Goal: Information Seeking & Learning: Compare options

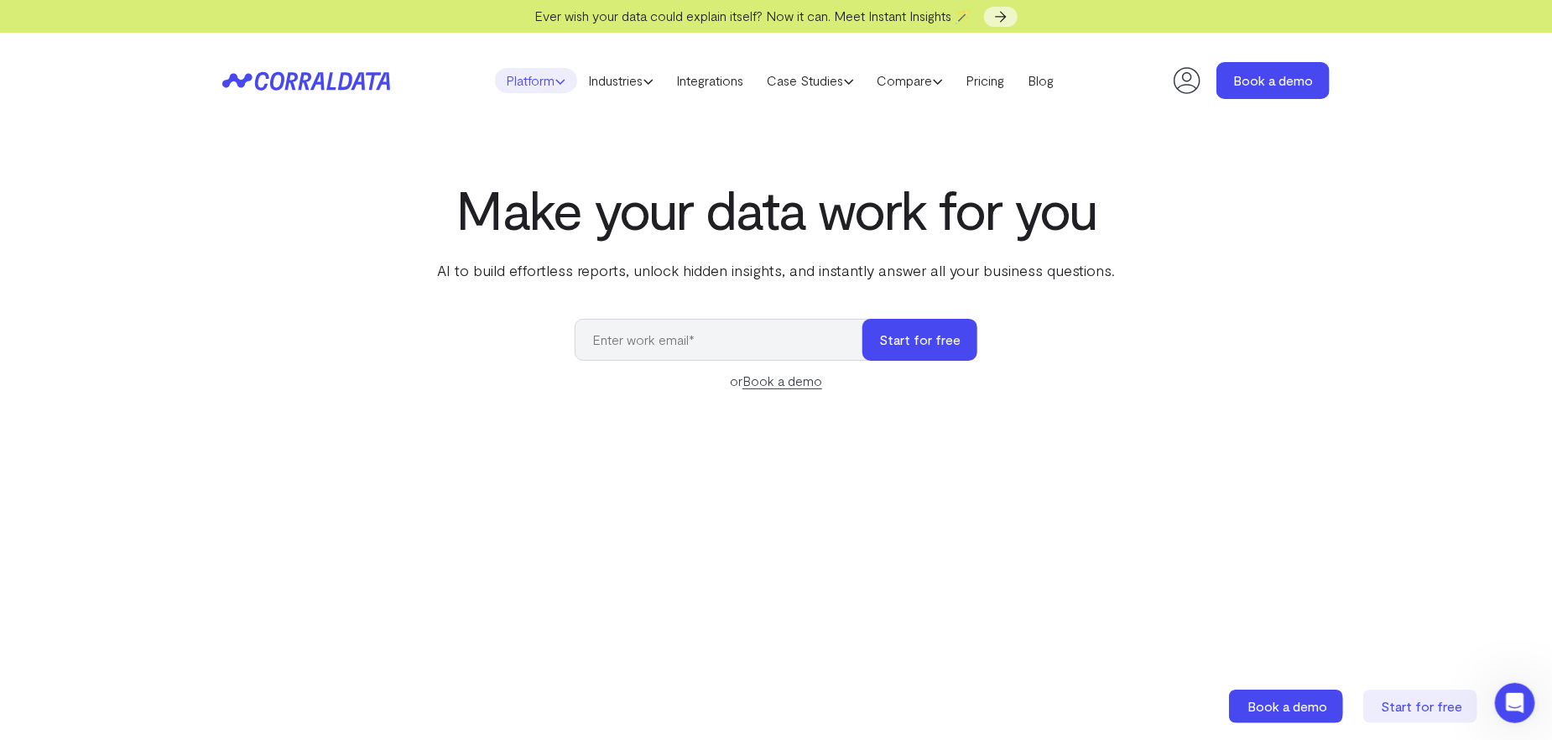
click at [555, 83] on icon at bounding box center [560, 81] width 10 height 10
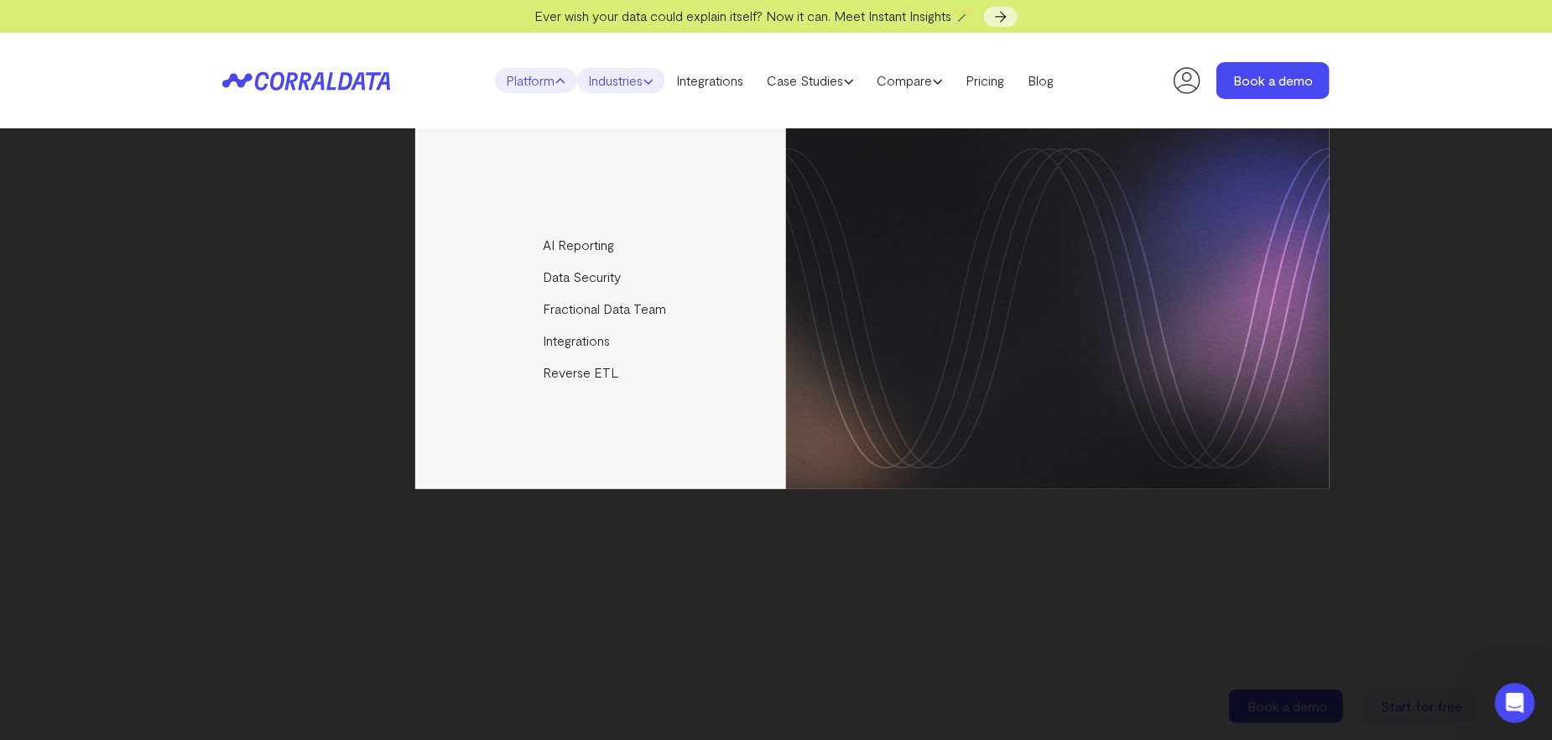
click at [627, 68] on link "Industries" at bounding box center [621, 80] width 88 height 25
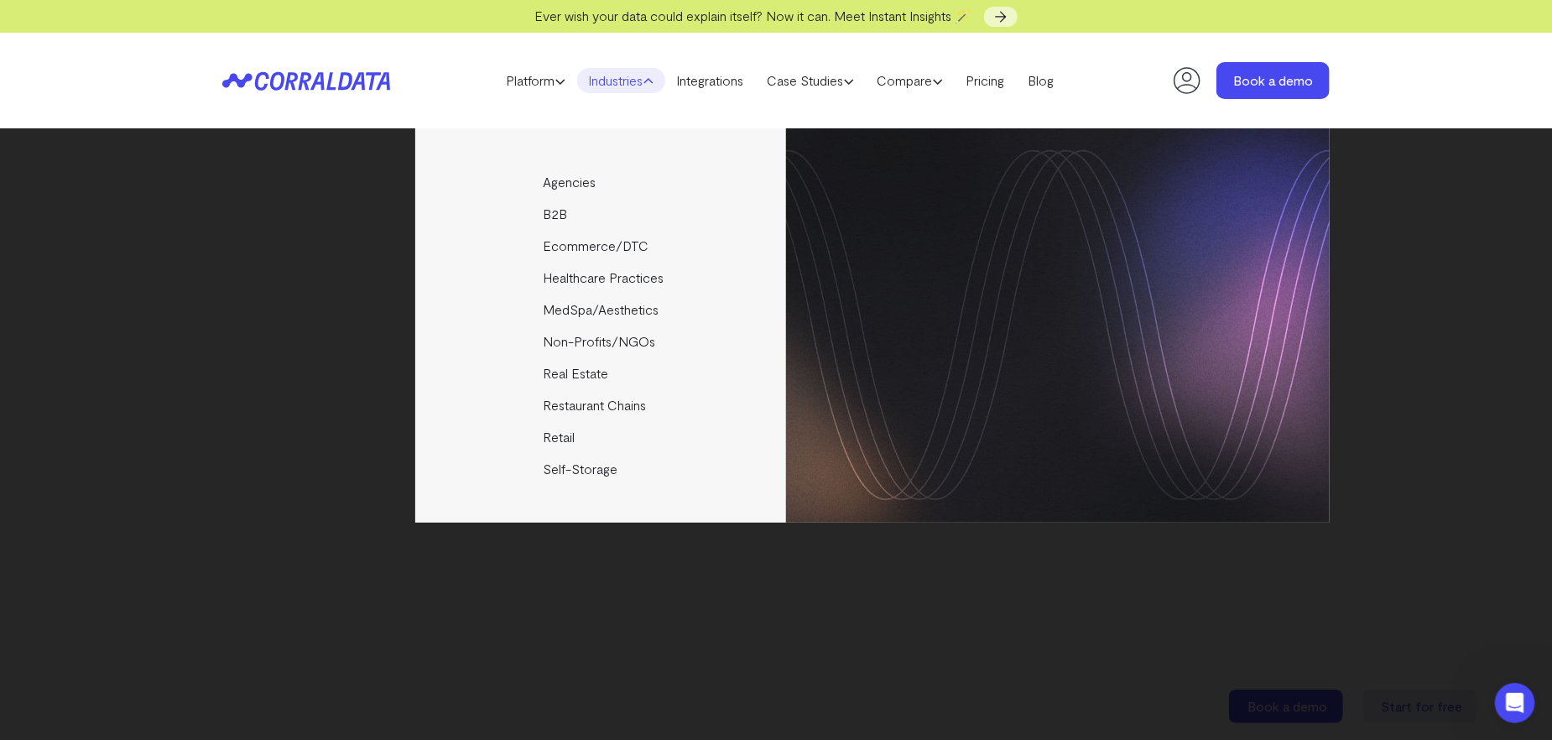
click at [297, 315] on div "Agencies Help your clients become data driven faster through seamless reporting…" at bounding box center [775, 325] width 1107 height 394
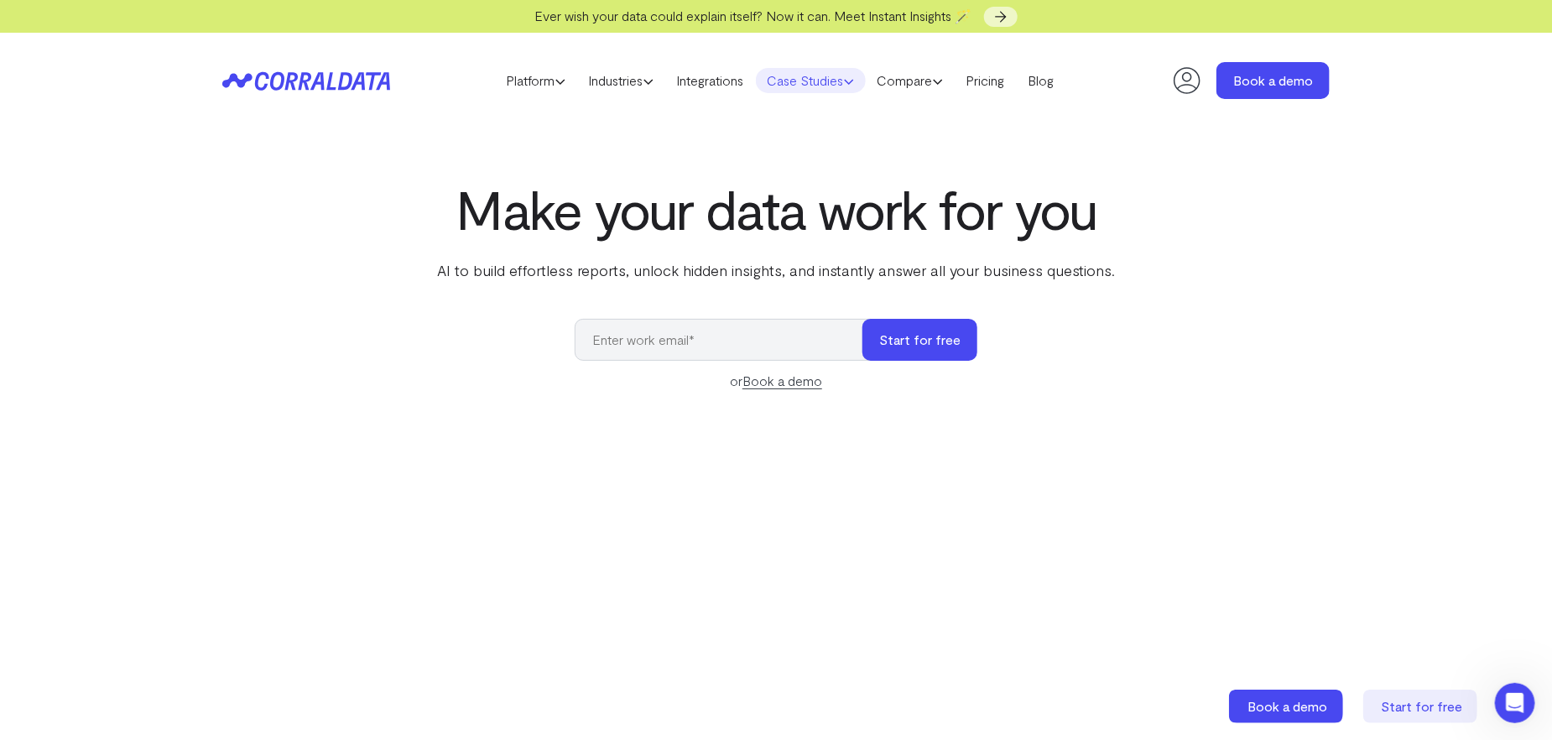
click at [846, 82] on link "Case Studies" at bounding box center [811, 80] width 110 height 25
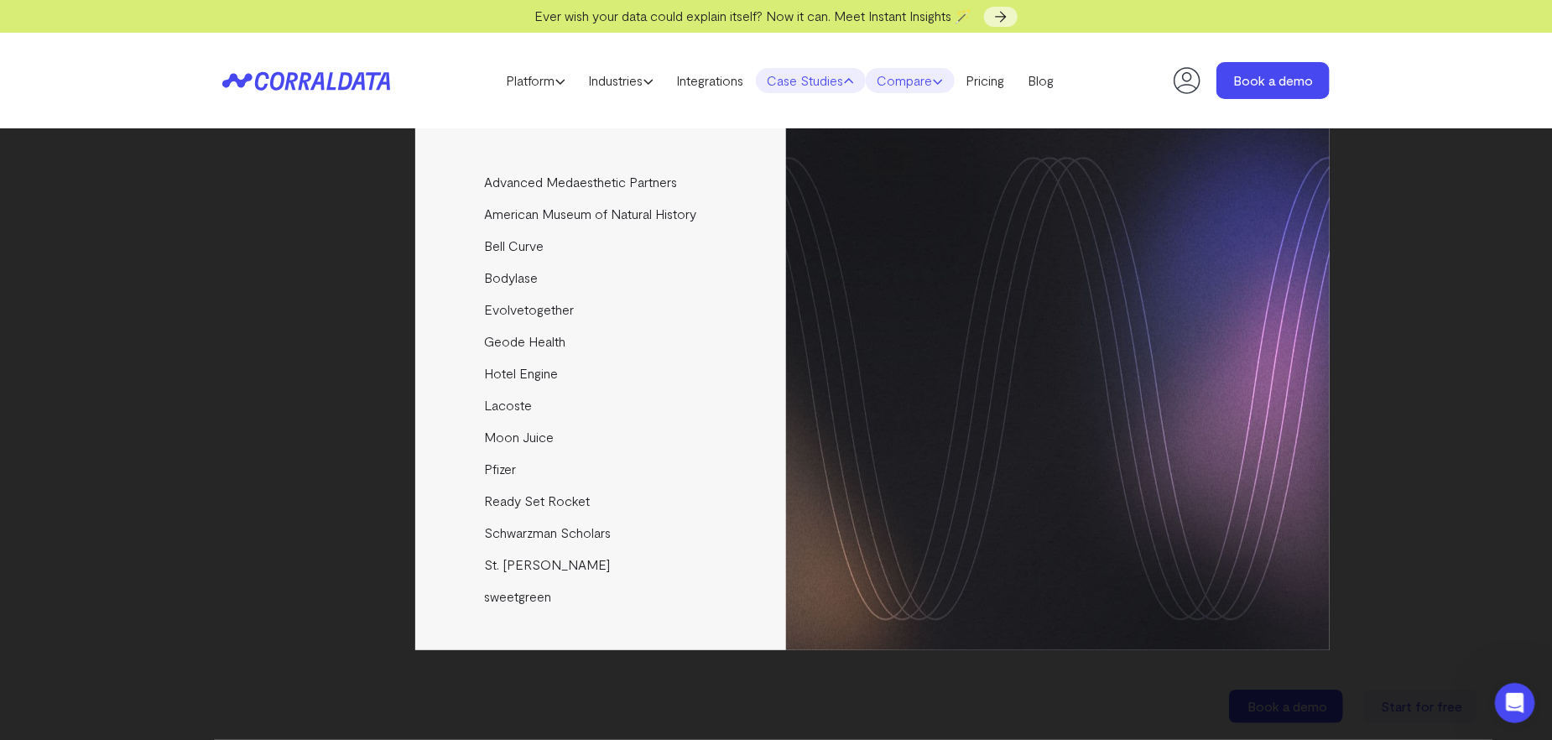
click at [940, 86] on link "Compare" at bounding box center [910, 80] width 89 height 25
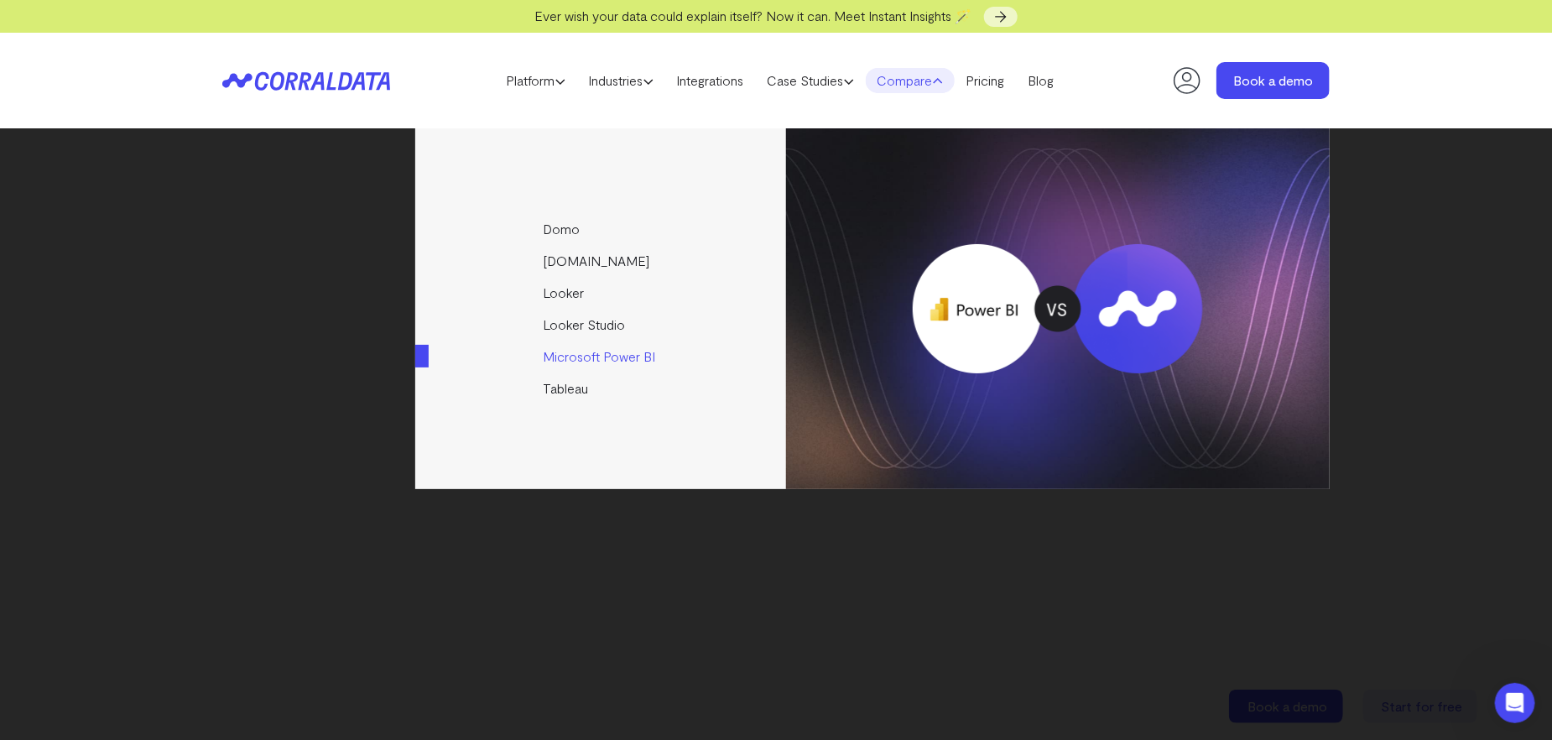
click at [559, 358] on link "Microsoft Power BI" at bounding box center [601, 357] width 373 height 32
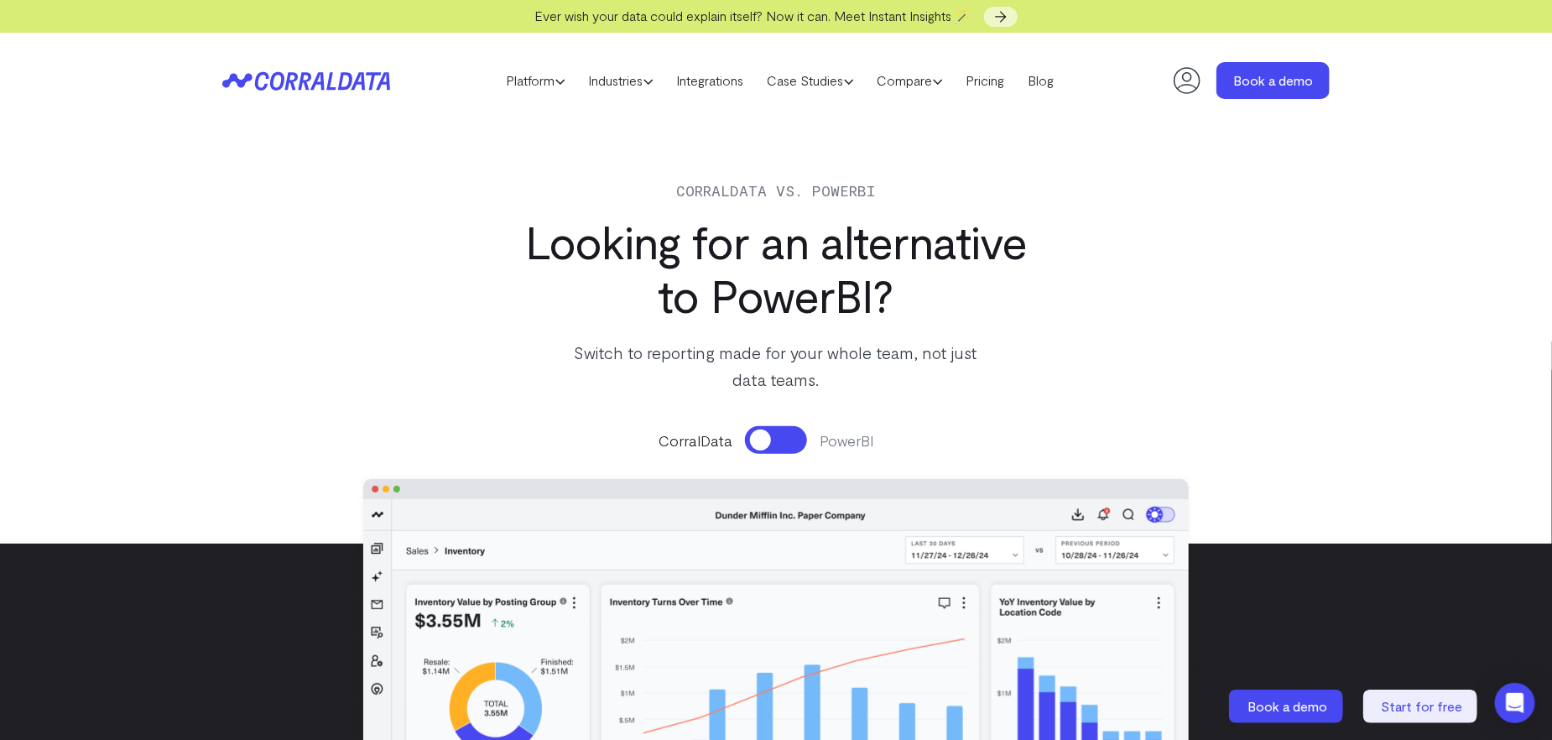
click at [782, 440] on button at bounding box center [776, 440] width 62 height 28
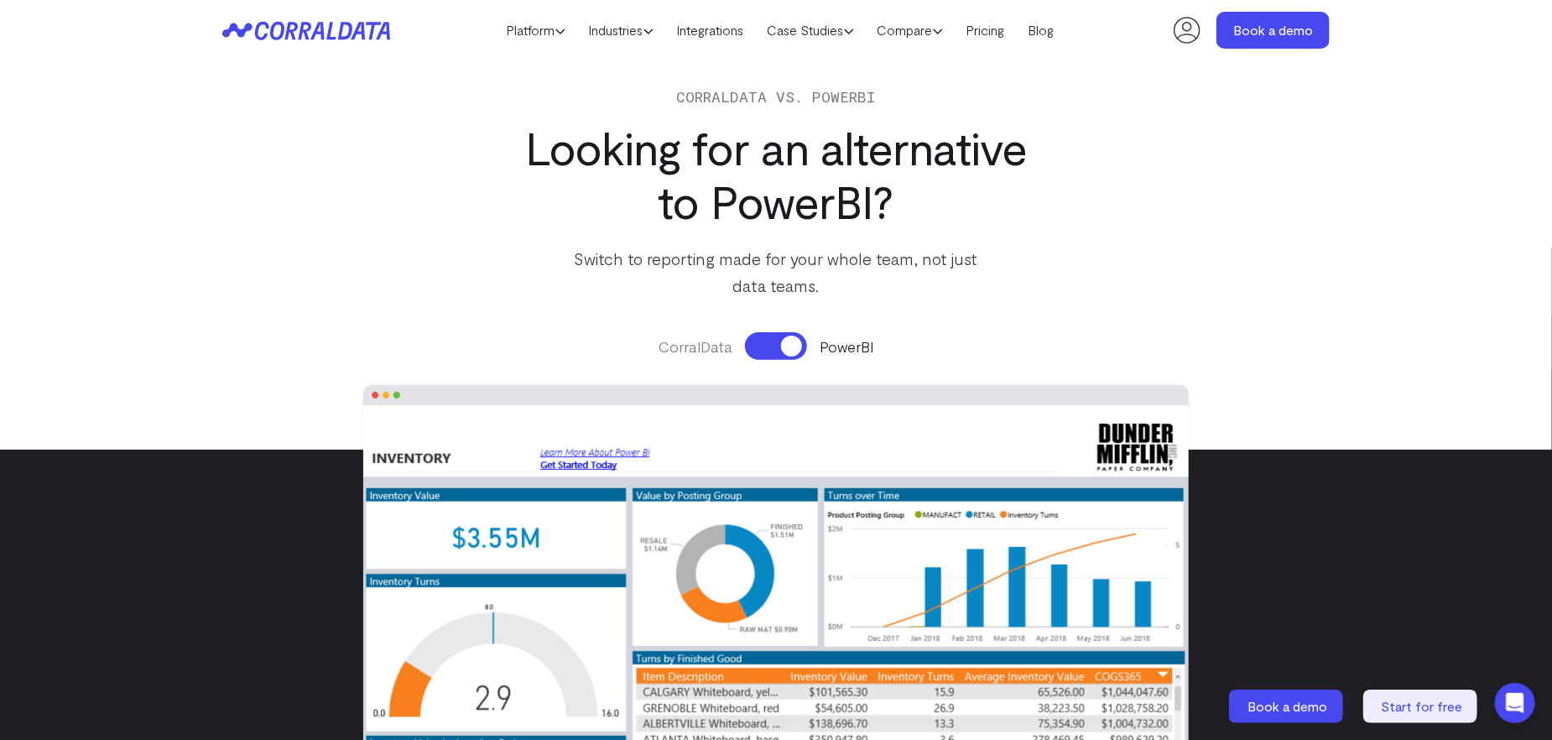
scroll to position [299, 0]
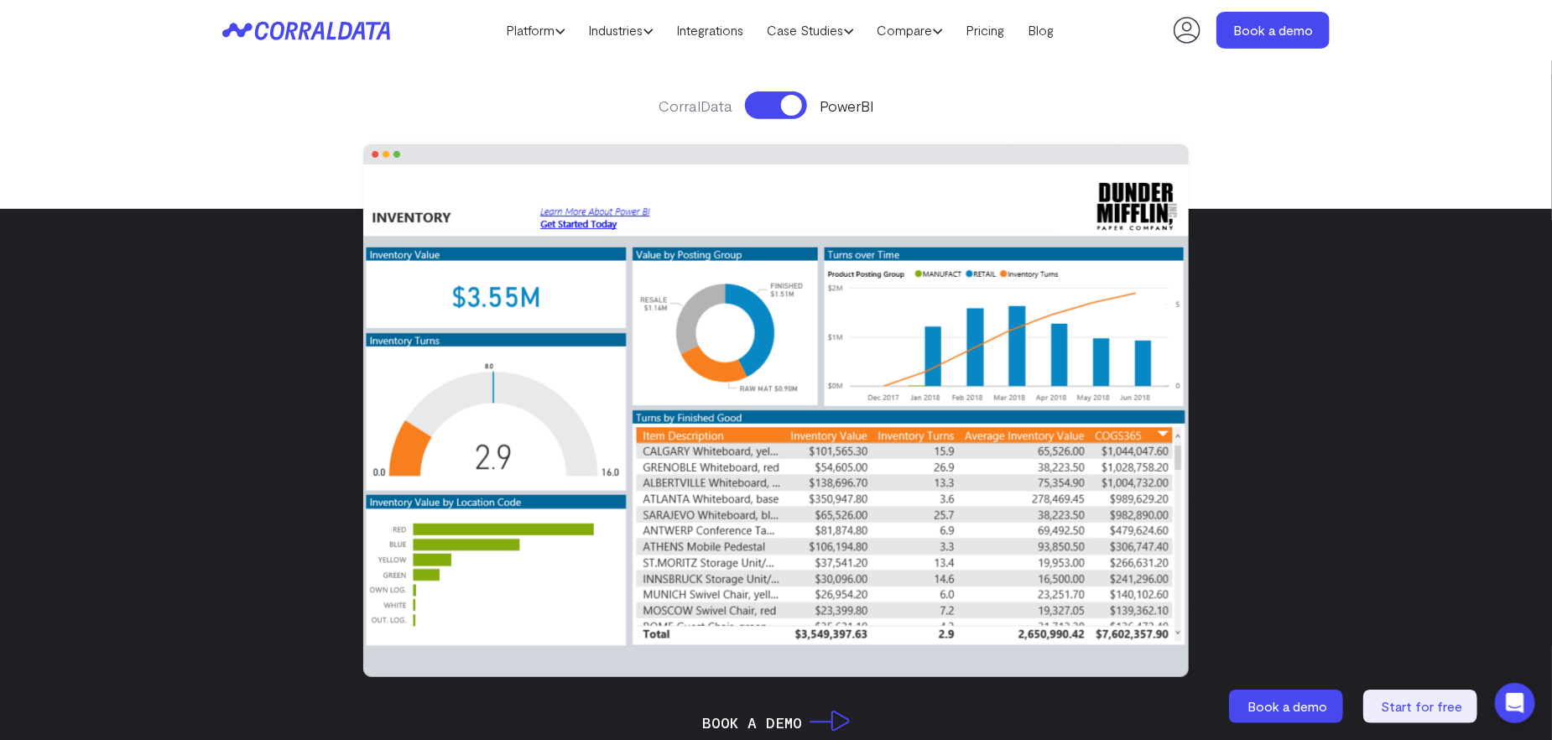
click at [760, 110] on button at bounding box center [776, 105] width 62 height 28
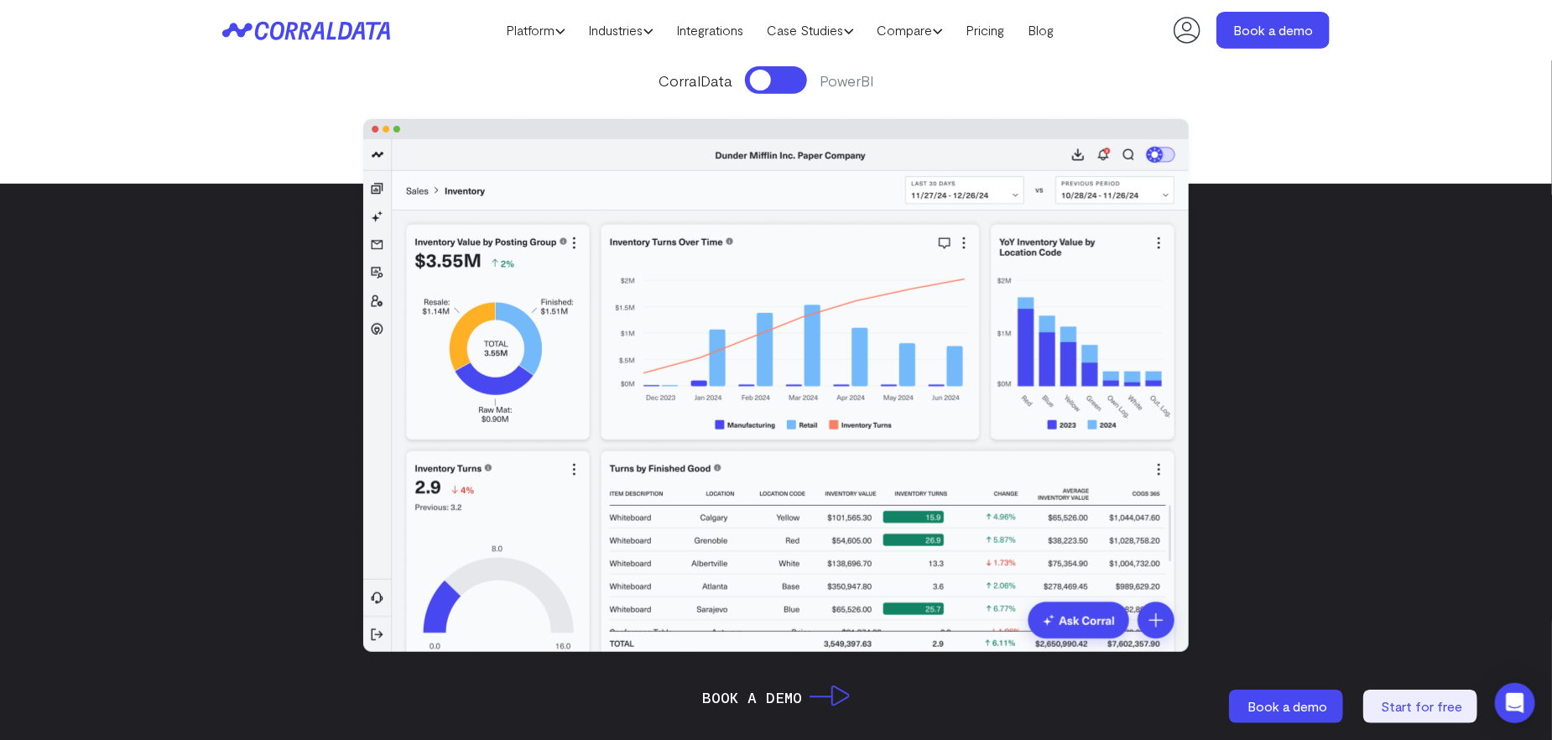
scroll to position [132, 0]
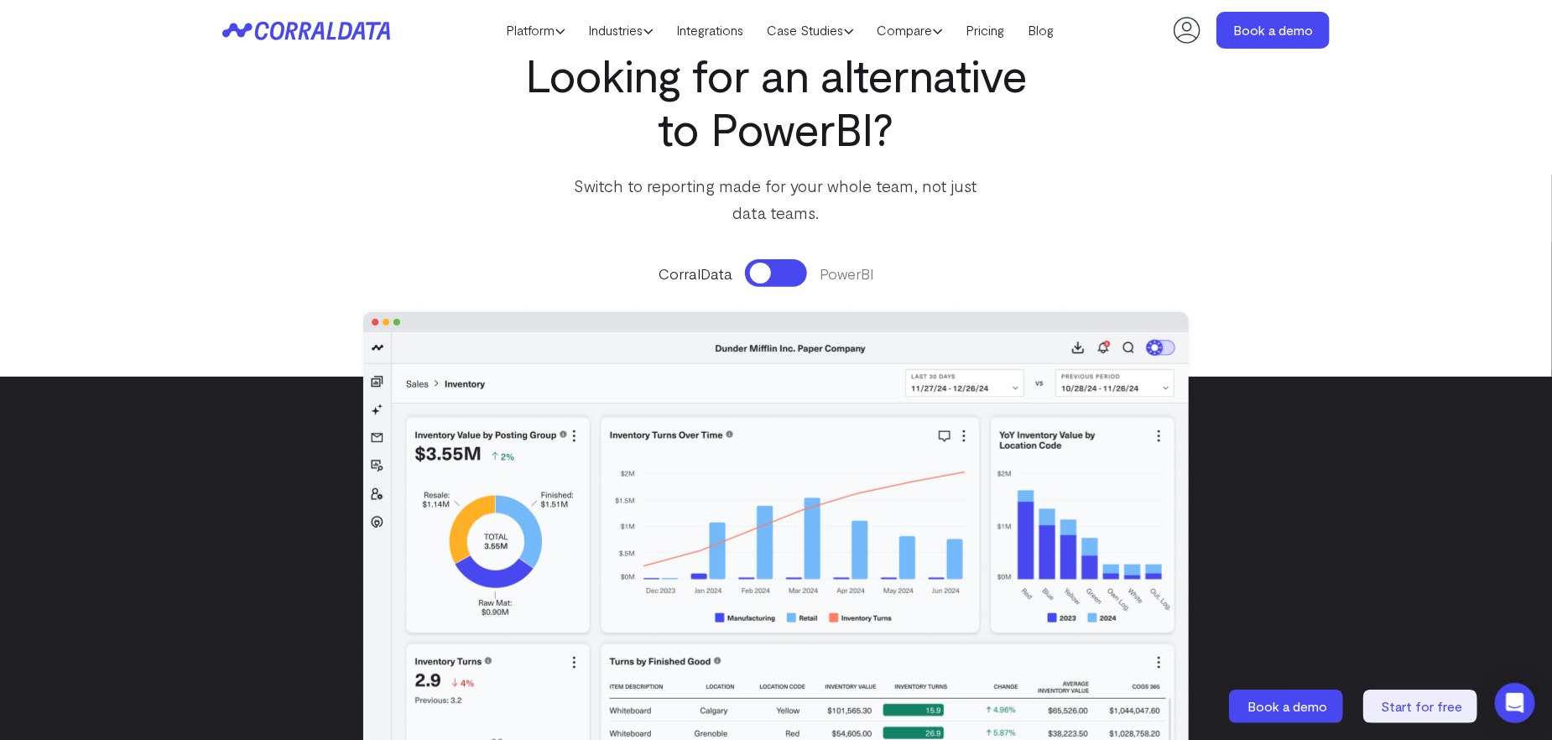
click at [789, 264] on button at bounding box center [776, 273] width 62 height 28
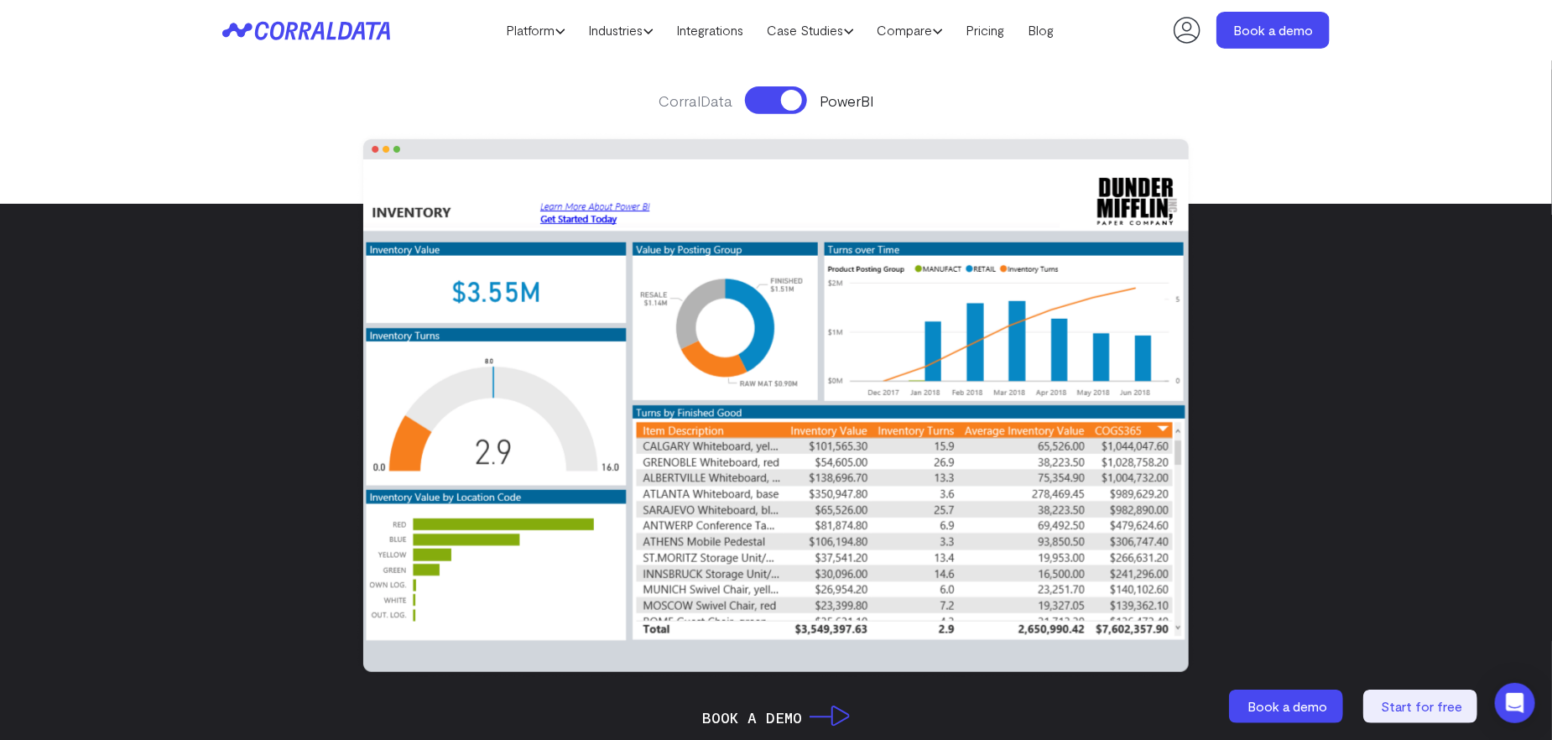
scroll to position [299, 0]
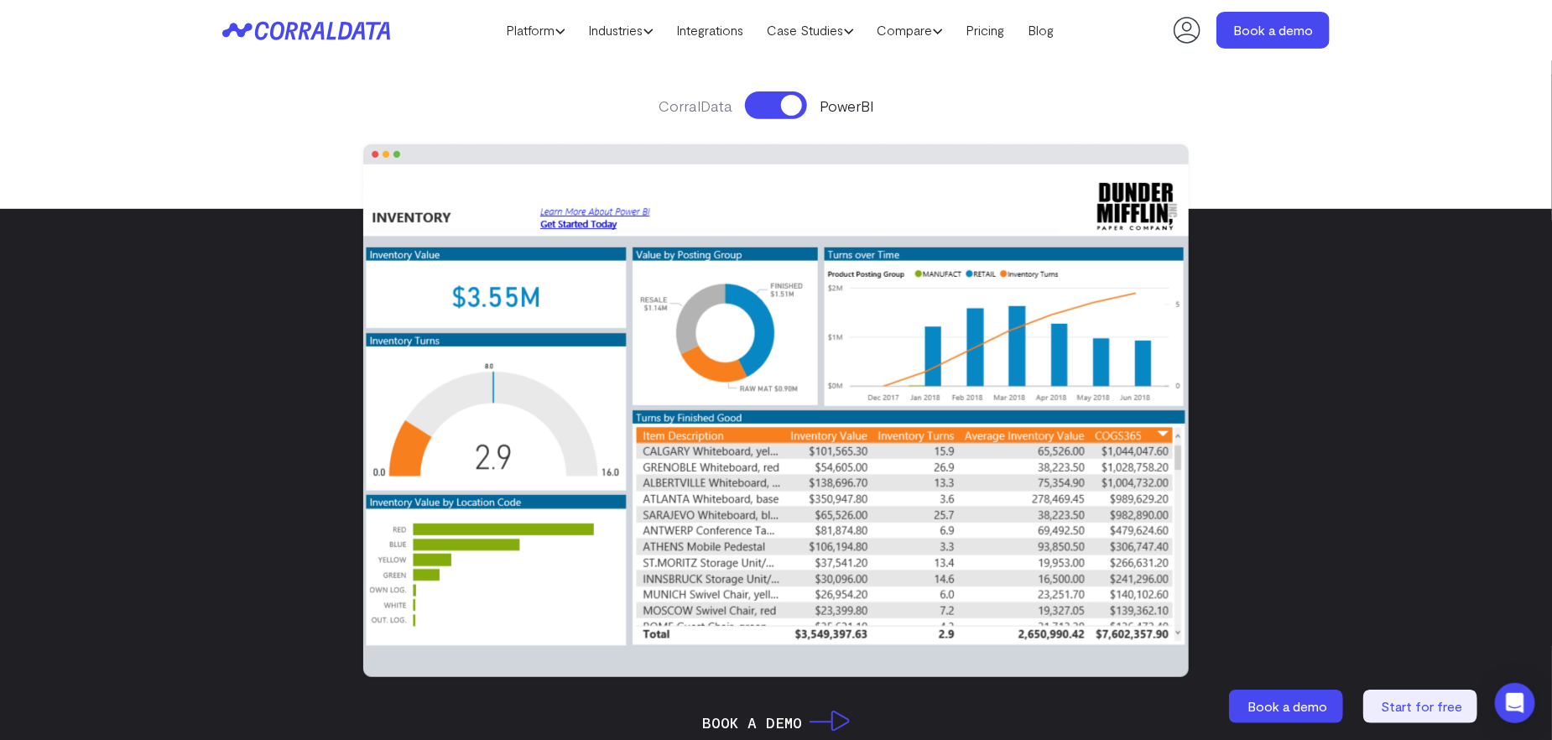
click at [762, 107] on button at bounding box center [776, 105] width 62 height 28
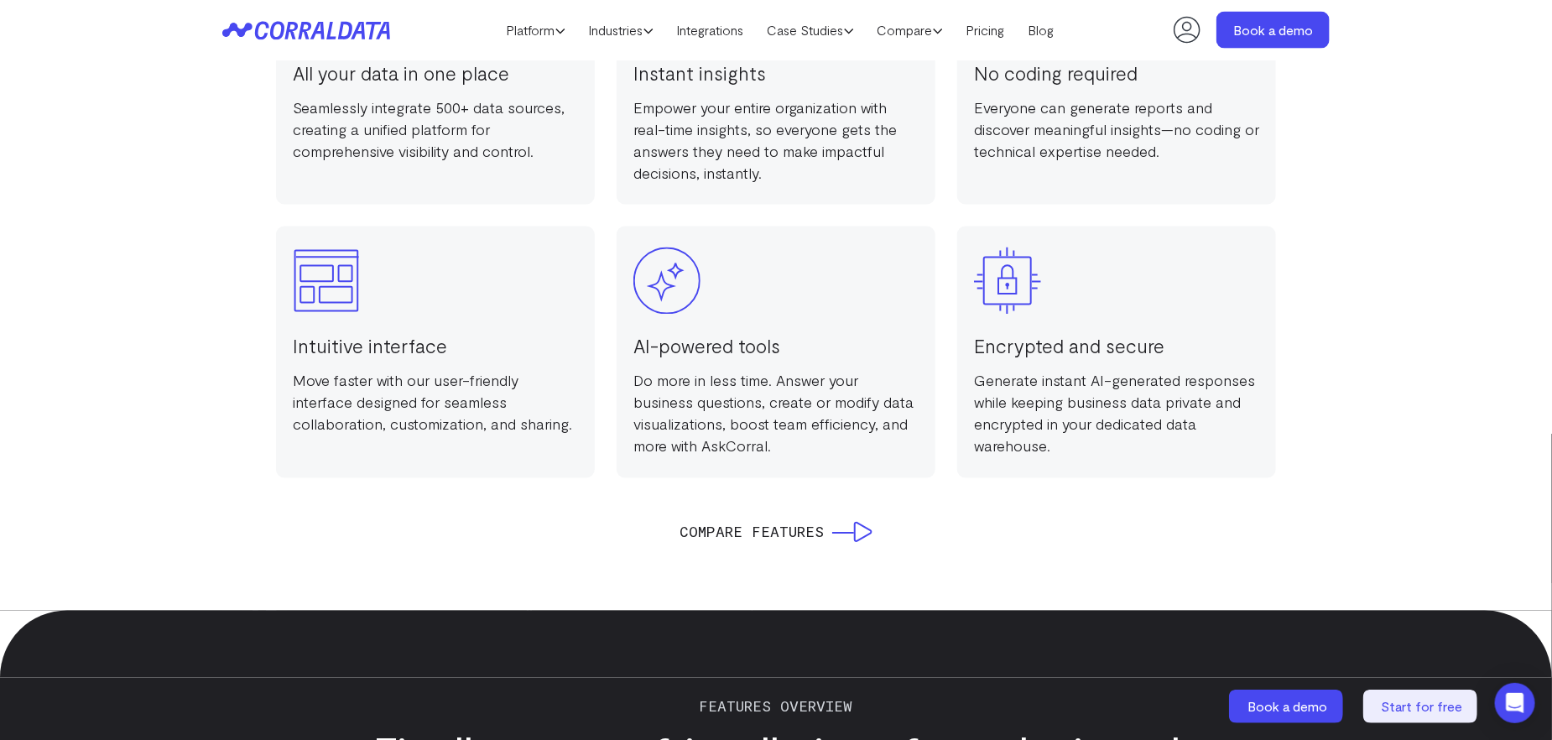
scroll to position [1306, 0]
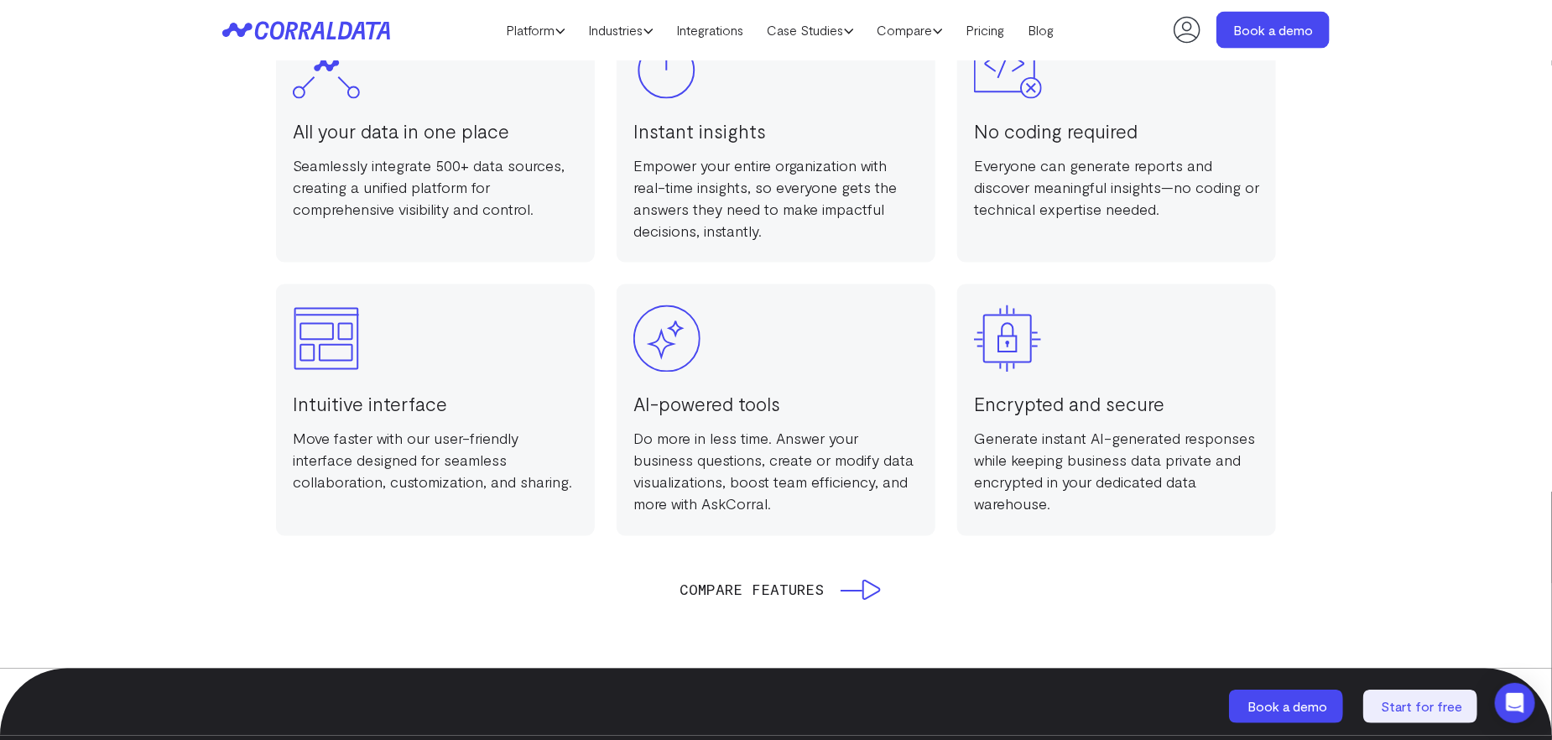
click at [846, 596] on icon at bounding box center [861, 590] width 40 height 21
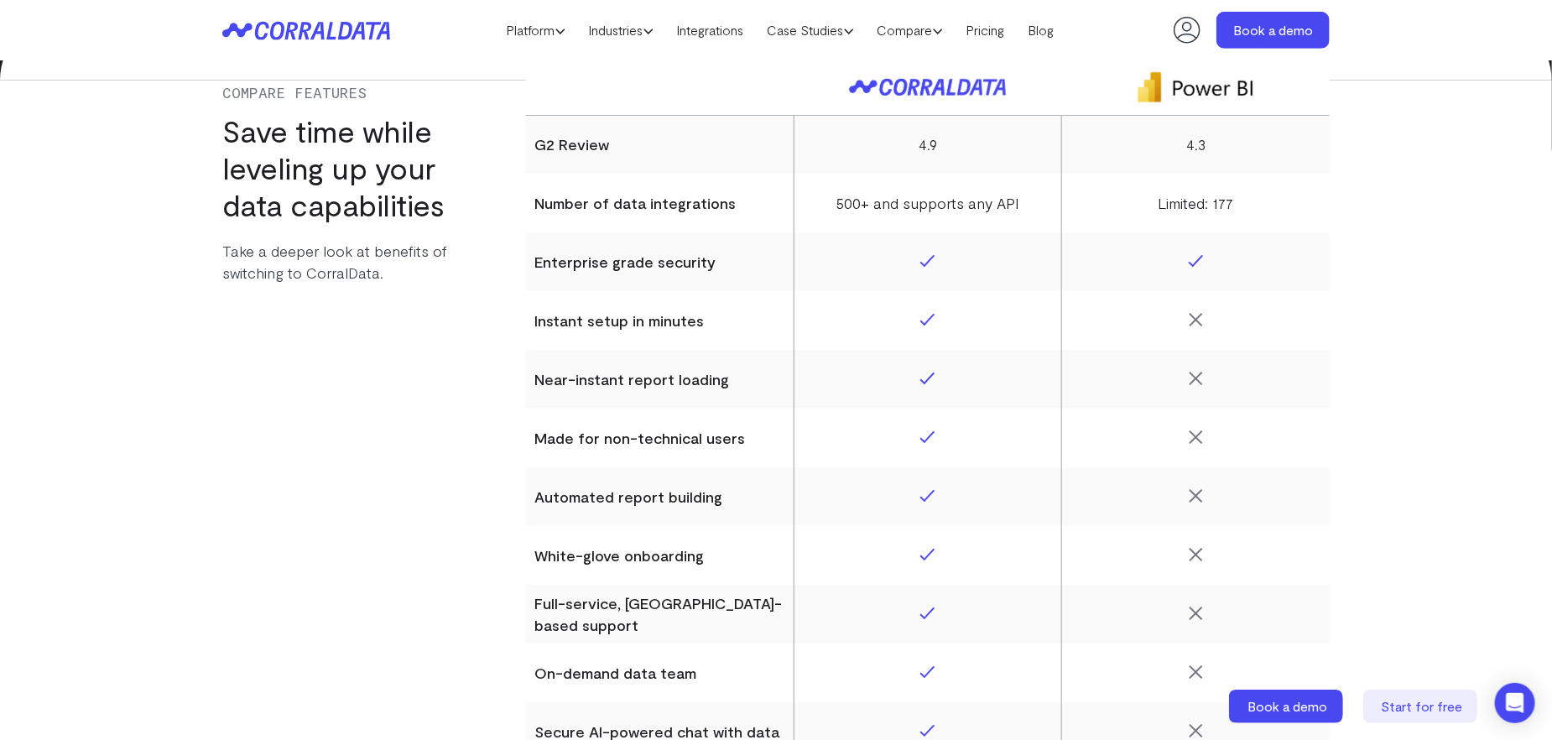
scroll to position [6897, 0]
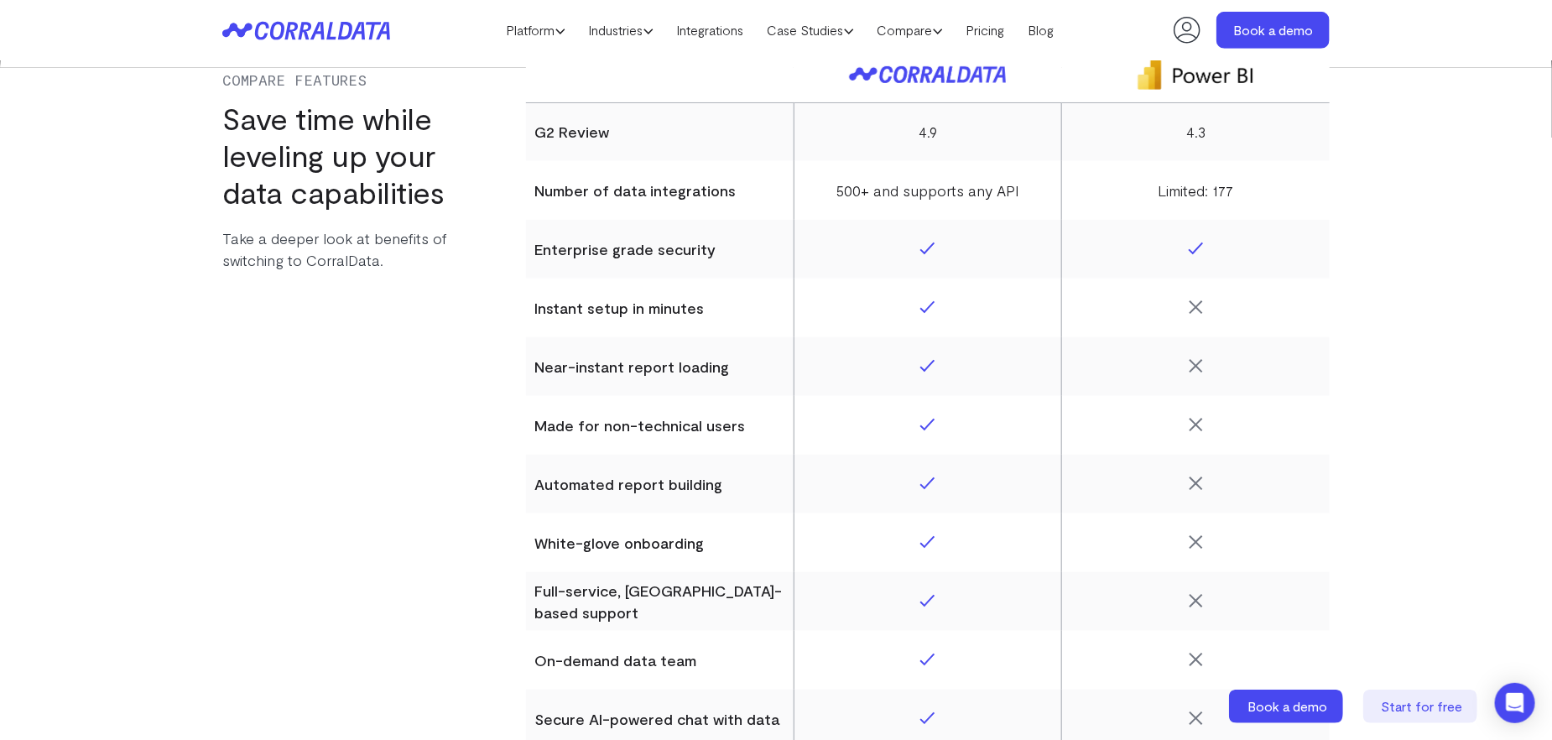
drag, startPoint x: 1403, startPoint y: 174, endPoint x: 1421, endPoint y: 317, distance: 143.8
click at [1423, 317] on section "Compare Features Save time while leveling up your data capabilities Take a deep…" at bounding box center [776, 622] width 1552 height 1243
click at [1421, 317] on section "Compare Features Save time while leveling up your data capabilities Take a deep…" at bounding box center [776, 622] width 1552 height 1243
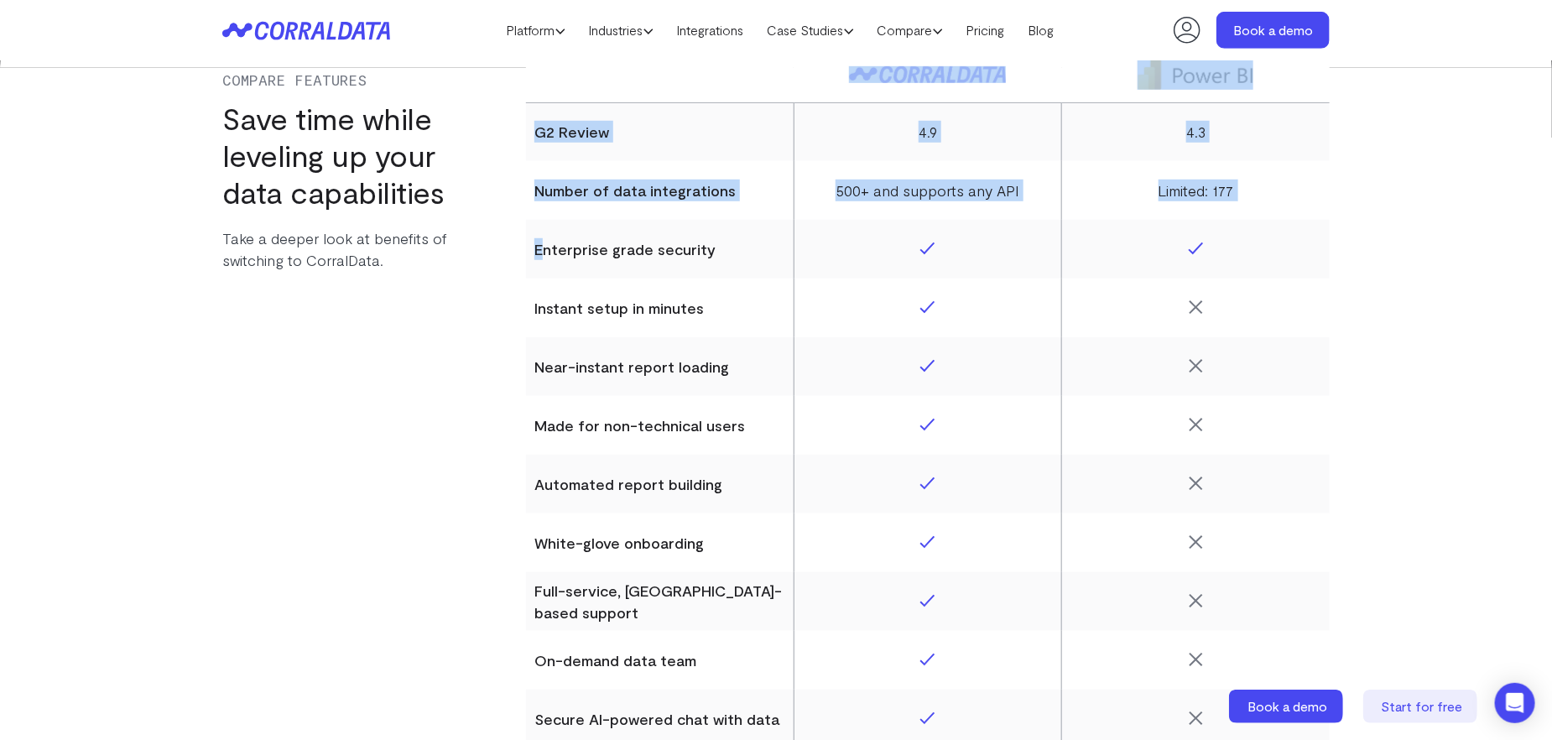
drag, startPoint x: 542, startPoint y: 243, endPoint x: 422, endPoint y: 476, distance: 261.5
click at [437, 481] on div "Compare Features Save time while leveling up your data capabilities Take a deep…" at bounding box center [775, 584] width 1107 height 1151
click at [387, 462] on div "Compare Features Save time while leveling up your data capabilities Take a deep…" at bounding box center [353, 584] width 262 height 1151
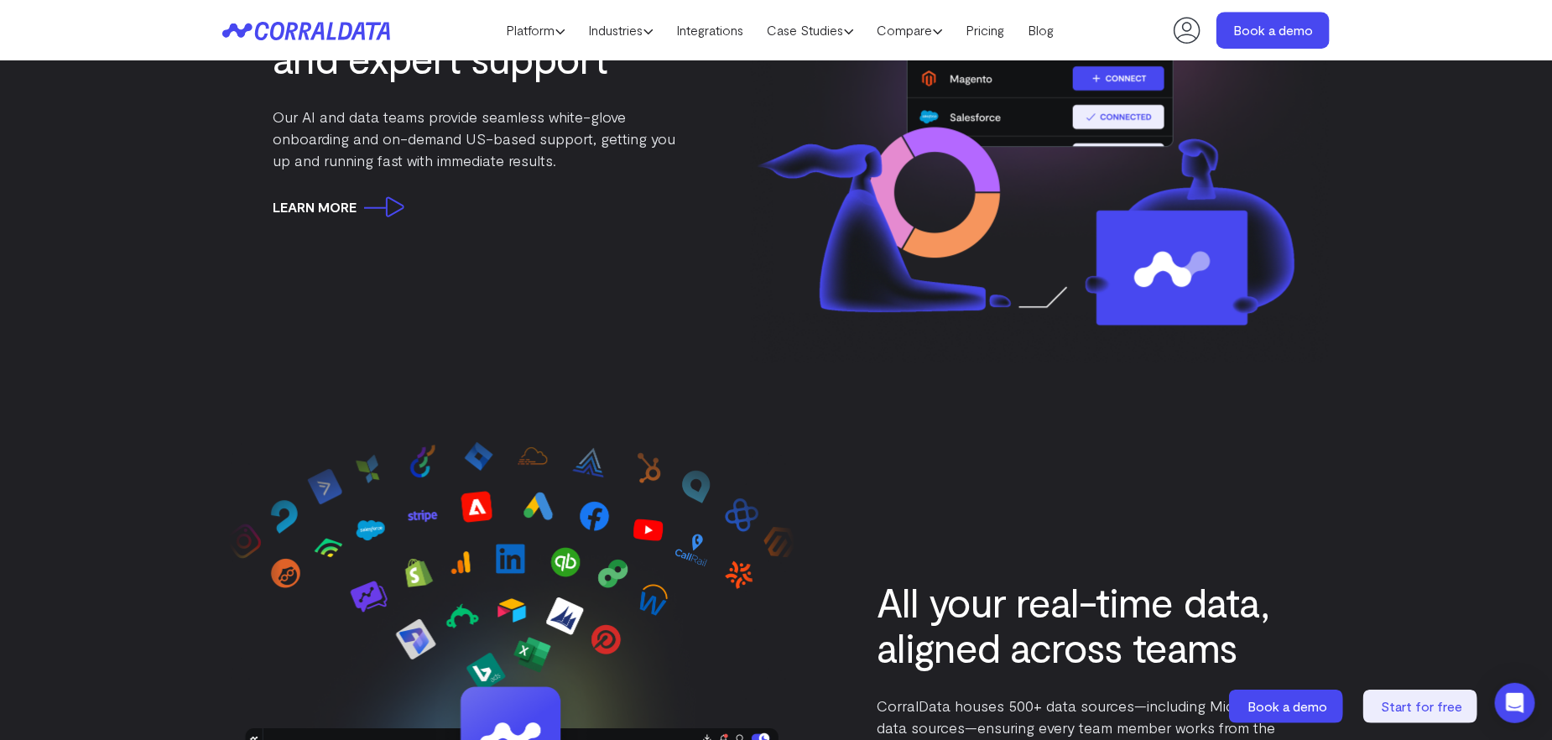
scroll to position [2450, 0]
